Goal: Task Accomplishment & Management: Manage account settings

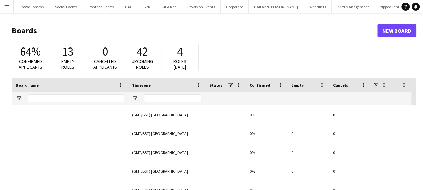
type input "*"
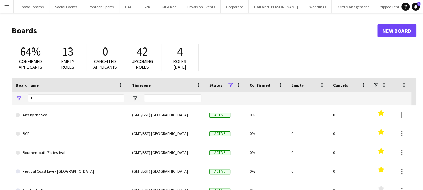
click at [11, 6] on button "Menu" at bounding box center [6, 6] width 13 height 13
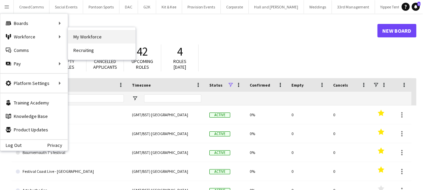
click at [76, 36] on link "My Workforce" at bounding box center [101, 36] width 67 height 13
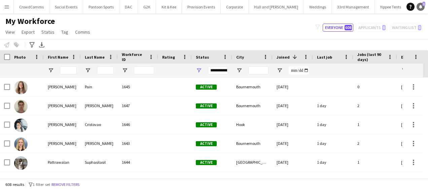
click at [421, 9] on link "Notifications 1" at bounding box center [421, 7] width 8 height 8
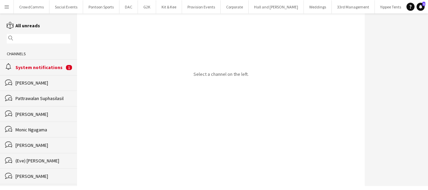
click at [9, 6] on button "Menu" at bounding box center [6, 6] width 13 height 13
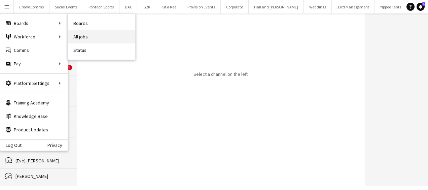
click at [77, 35] on link "All jobs" at bounding box center [101, 36] width 67 height 13
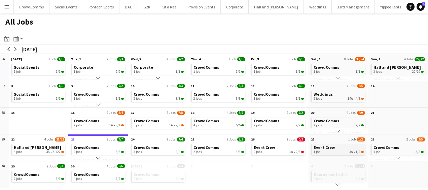
click at [328, 150] on span "Event Crew" at bounding box center [324, 147] width 21 height 5
click at [290, 146] on link "Event Crew 2 jobs 1A • 0/3" at bounding box center [279, 149] width 50 height 10
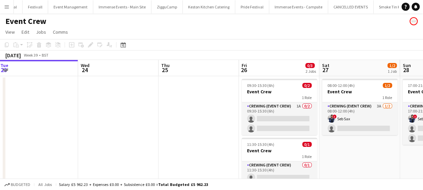
scroll to position [0, 244]
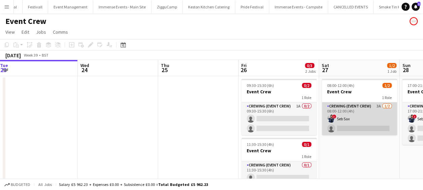
click at [343, 120] on app-card-role "Crewing (Event Crew) 3A 1/2 08:00-12:00 (4h) ! Seb Sax single-neutral-actions" at bounding box center [359, 118] width 75 height 33
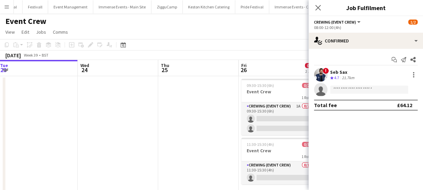
click at [339, 71] on div "Seb Sax" at bounding box center [343, 72] width 26 height 6
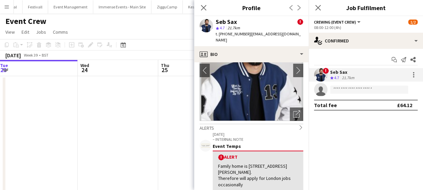
scroll to position [50, 0]
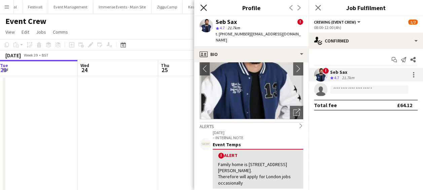
click at [204, 8] on icon "Close pop-in" at bounding box center [203, 7] width 6 height 6
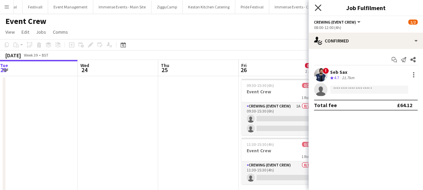
click at [319, 9] on icon at bounding box center [318, 7] width 6 height 6
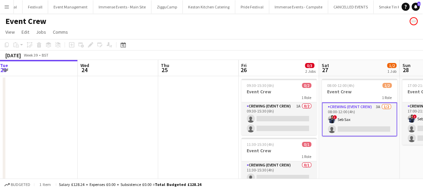
click at [342, 130] on app-card-role "Crewing (Event Crew) 3A 1/2 08:00-12:00 (4h) ! Seb Sax single-neutral-actions" at bounding box center [359, 119] width 75 height 34
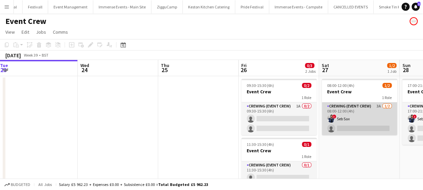
click at [347, 120] on app-card-role "Crewing (Event Crew) 3A 1/2 08:00-12:00 (4h) ! Seb Sax single-neutral-actions" at bounding box center [359, 118] width 75 height 33
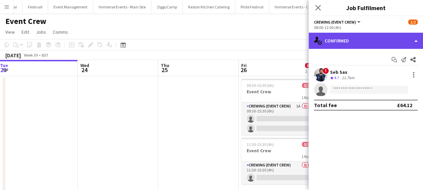
drag, startPoint x: 373, startPoint y: 43, endPoint x: 392, endPoint y: 40, distance: 19.6
click at [392, 40] on div "single-neutral-actions-check-2 Confirmed" at bounding box center [366, 41] width 115 height 16
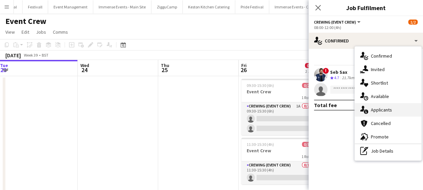
click at [378, 107] on span "Applicants" at bounding box center [381, 110] width 21 height 6
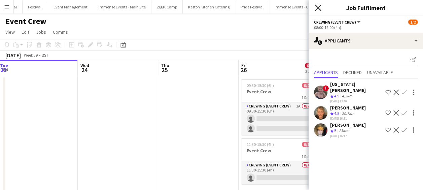
click at [318, 9] on icon "Close pop-in" at bounding box center [318, 7] width 6 height 6
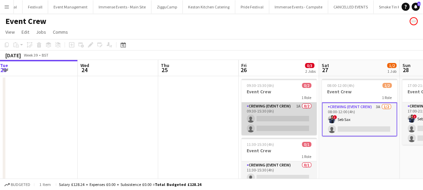
click at [265, 127] on app-card-role "Crewing (Event Crew) 1A 0/2 09:30-15:30 (6h) single-neutral-actions single-neut…" at bounding box center [279, 118] width 75 height 33
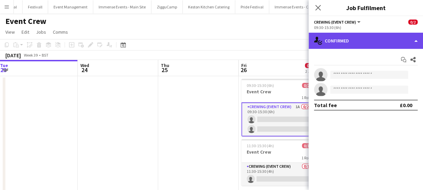
click at [335, 42] on div "single-neutral-actions-check-2 Confirmed" at bounding box center [366, 41] width 115 height 16
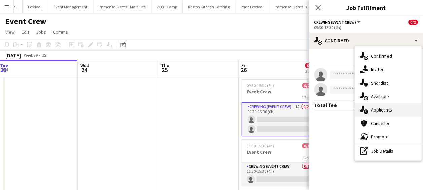
click at [373, 113] on span "Applicants" at bounding box center [381, 110] width 21 height 6
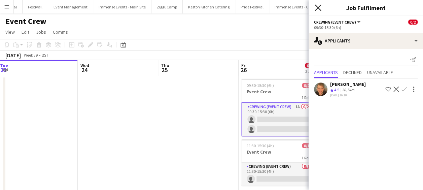
click at [320, 8] on icon "Close pop-in" at bounding box center [318, 7] width 6 height 6
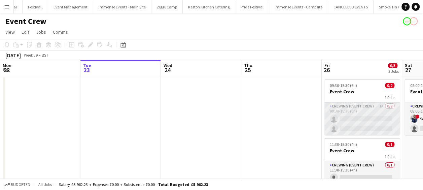
click at [346, 116] on app-card-role "Crewing (Event Crew) 1A 0/2 09:30-15:30 (6h) single-neutral-actions single-neut…" at bounding box center [362, 118] width 75 height 33
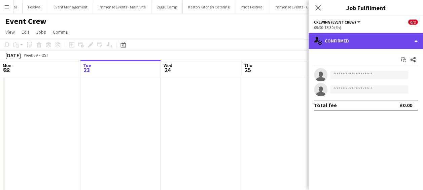
click at [359, 41] on div "single-neutral-actions-check-2 Confirmed" at bounding box center [366, 41] width 115 height 16
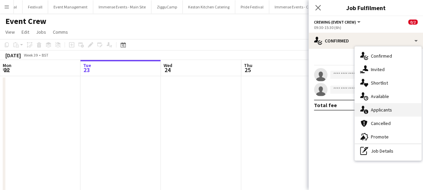
click at [377, 112] on span "Applicants" at bounding box center [381, 110] width 21 height 6
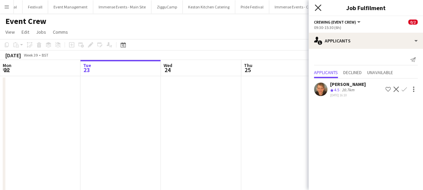
click at [320, 9] on icon "Close pop-in" at bounding box center [318, 7] width 6 height 6
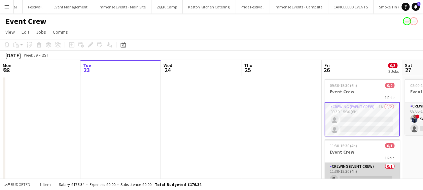
click at [358, 173] on app-card-role "Crewing (Event Crew) 0/1 11:30-15:30 (4h) single-neutral-actions" at bounding box center [362, 174] width 75 height 23
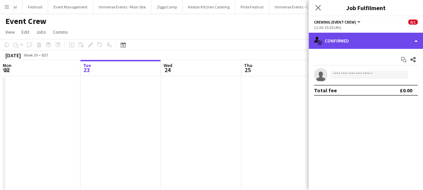
click at [372, 43] on div "single-neutral-actions-check-2 Confirmed" at bounding box center [366, 41] width 115 height 16
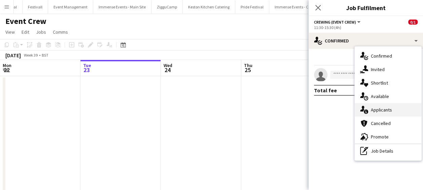
click at [390, 110] on span "Applicants" at bounding box center [381, 110] width 21 height 6
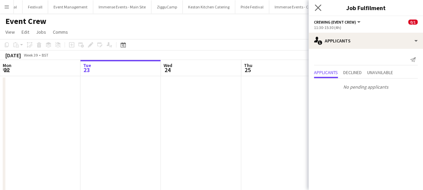
click at [321, 8] on app-icon "Close pop-in" at bounding box center [319, 8] width 10 height 10
